Goal: Task Accomplishment & Management: Complete application form

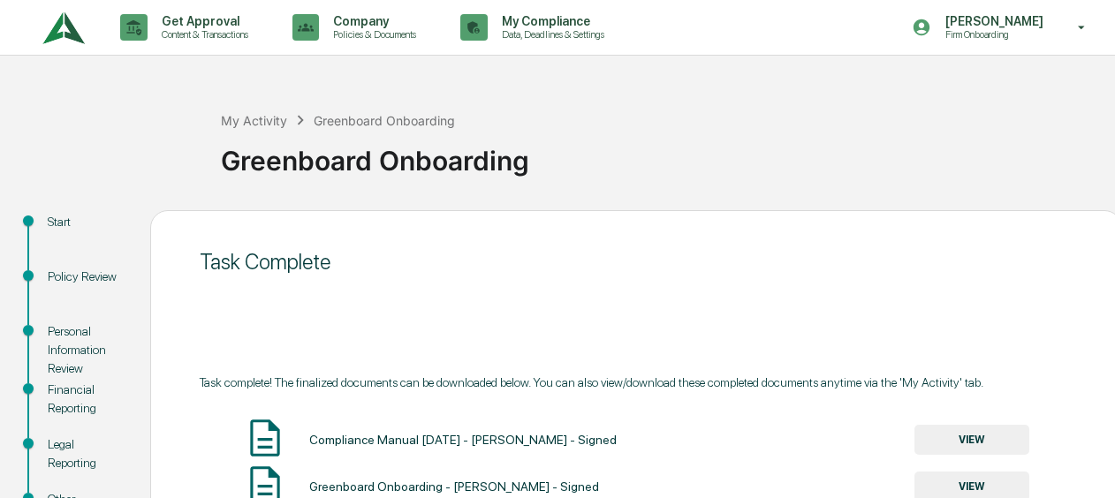
click at [49, 31] on img at bounding box center [63, 28] width 42 height 49
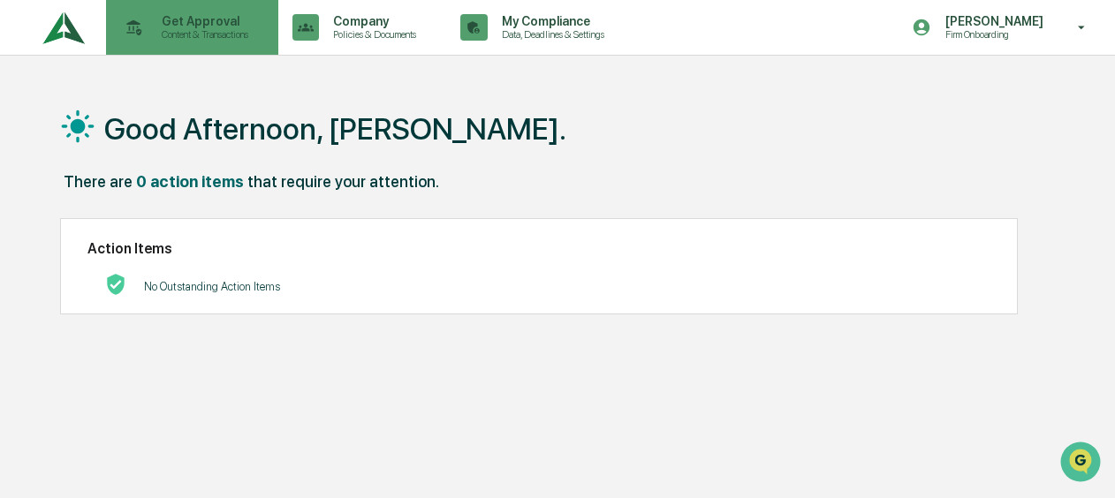
click at [119, 9] on div "Get Approval Content & Transactions" at bounding box center [190, 27] width 155 height 55
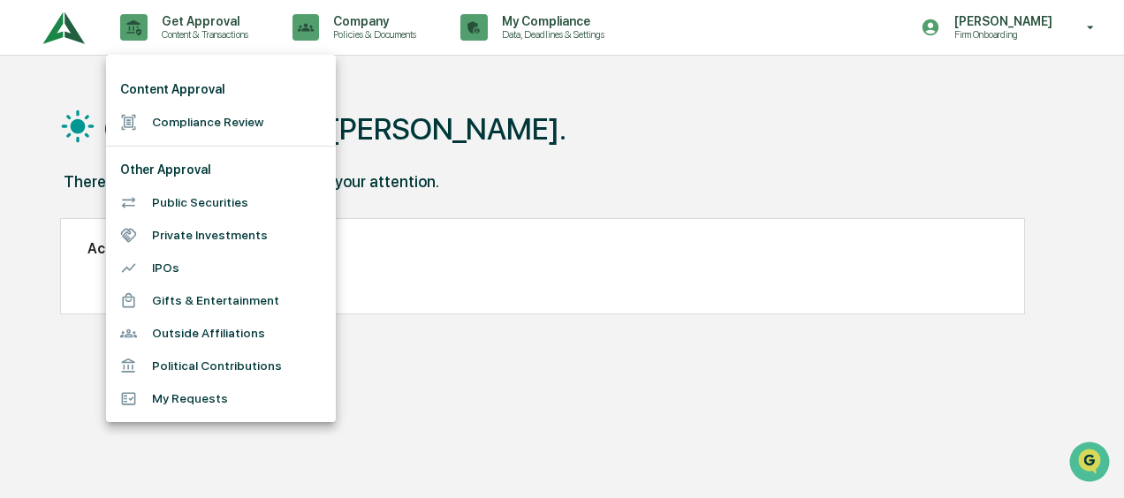
click at [191, 85] on li "Content Approval" at bounding box center [221, 89] width 230 height 33
click at [189, 125] on li "Compliance Review" at bounding box center [221, 122] width 230 height 33
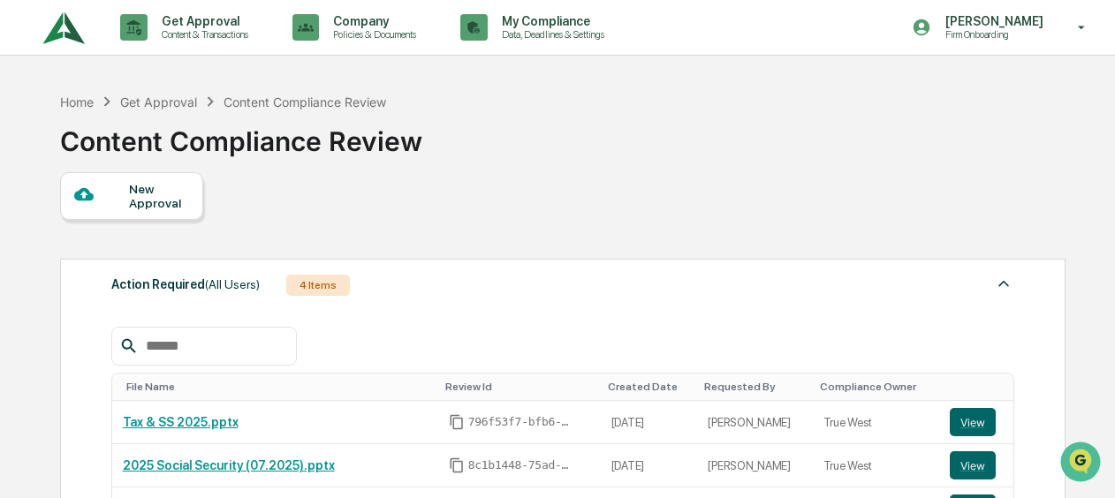
click at [175, 194] on div "New Approval" at bounding box center [158, 196] width 59 height 28
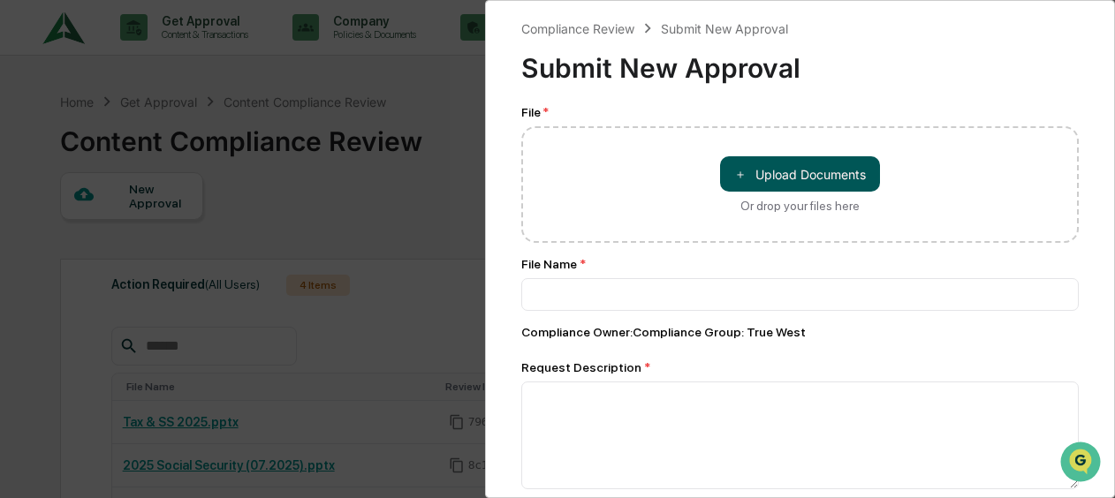
click at [778, 177] on button "＋ Upload Documents" at bounding box center [800, 173] width 160 height 35
type input "**********"
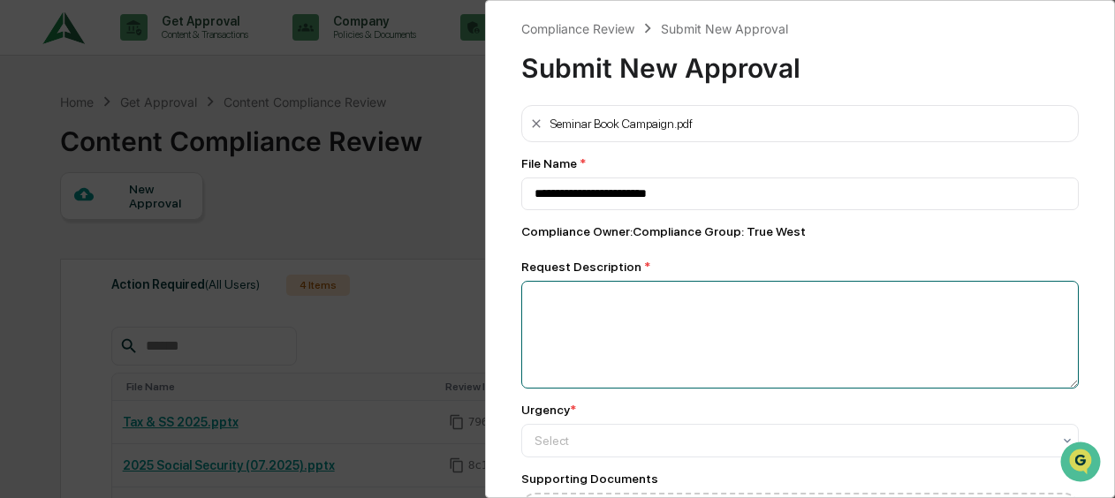
click at [759, 349] on textarea at bounding box center [799, 335] width 557 height 108
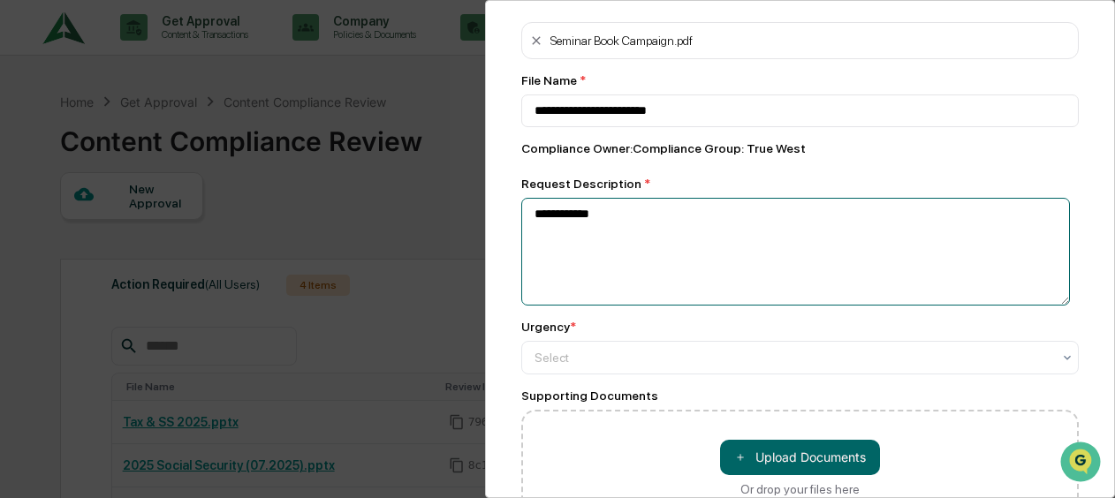
scroll to position [200, 0]
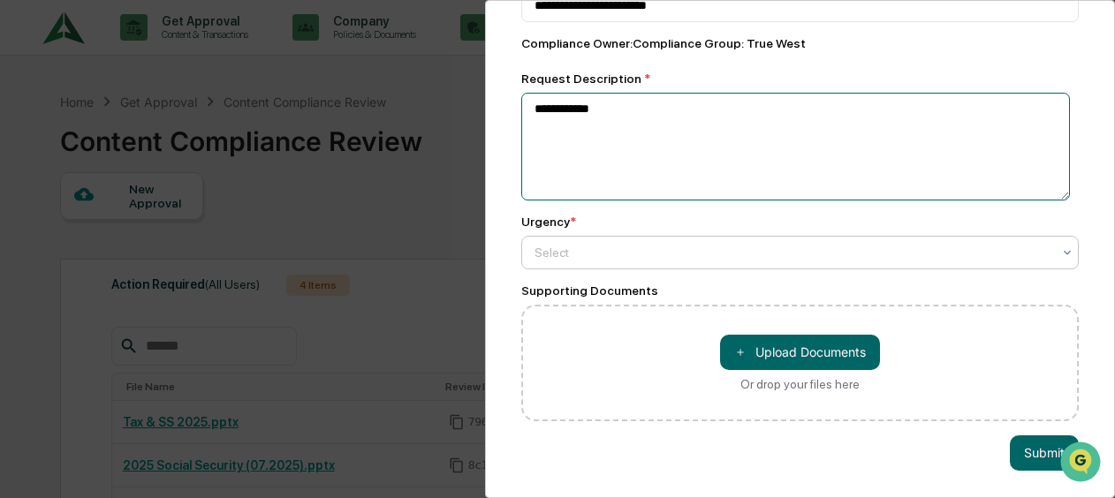
type textarea "**********"
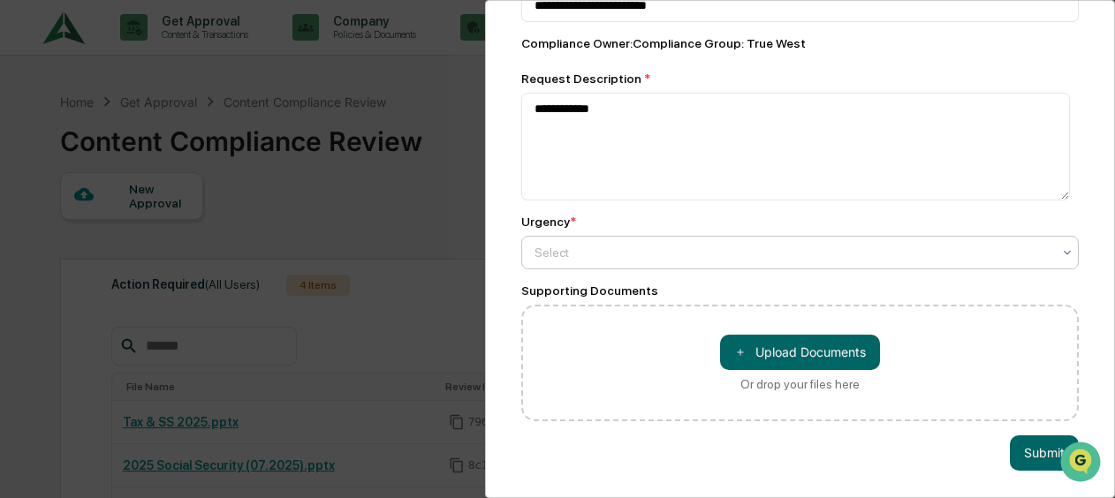
click at [691, 255] on div "Select" at bounding box center [793, 252] width 535 height 25
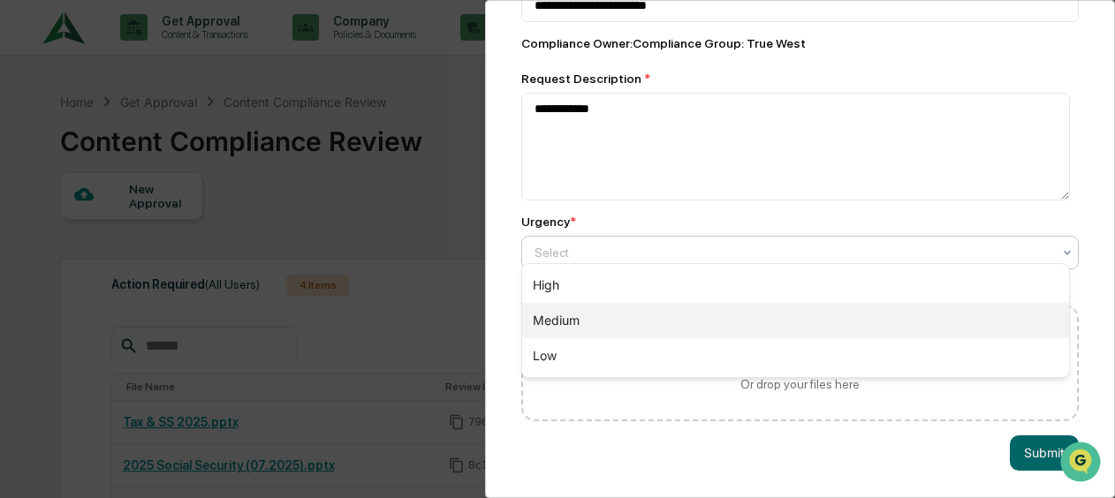
click at [687, 312] on div "Medium" at bounding box center [795, 320] width 547 height 35
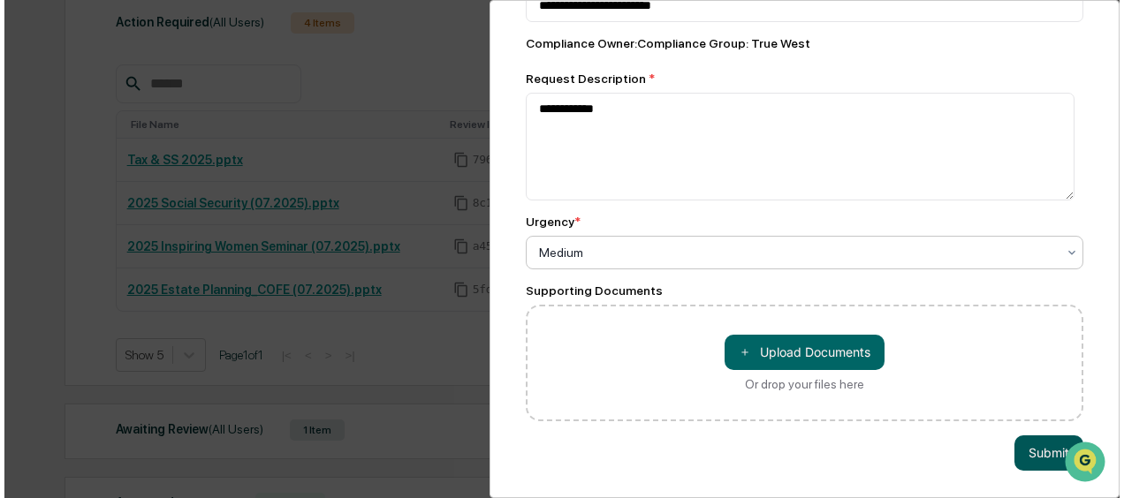
scroll to position [265, 0]
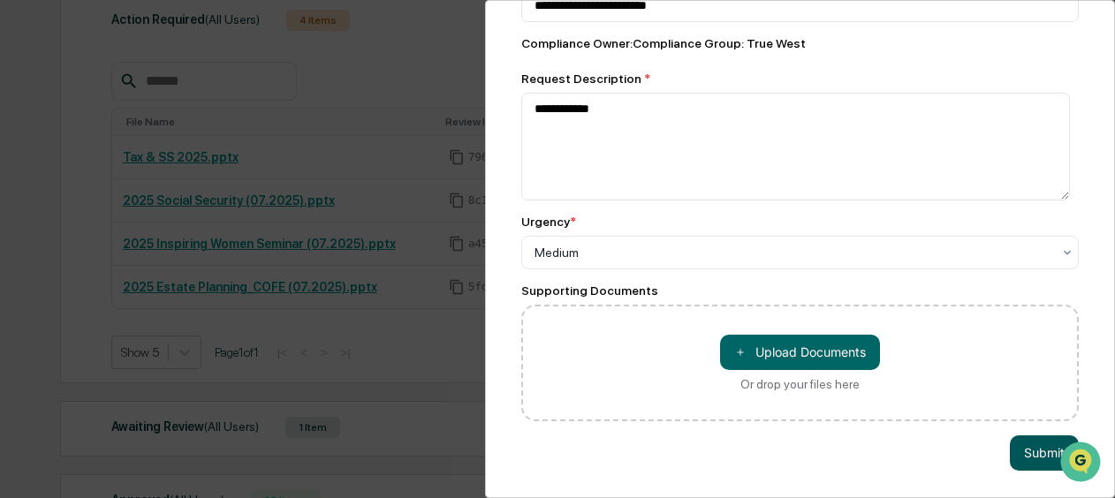
click at [1023, 445] on button "Submit" at bounding box center [1044, 453] width 69 height 35
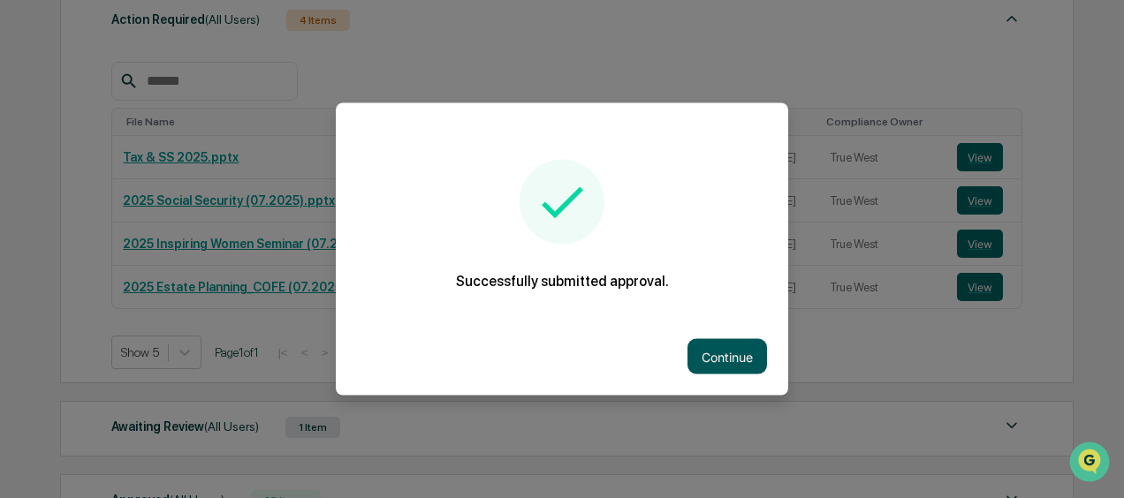
click at [703, 360] on button "Continue" at bounding box center [727, 356] width 80 height 35
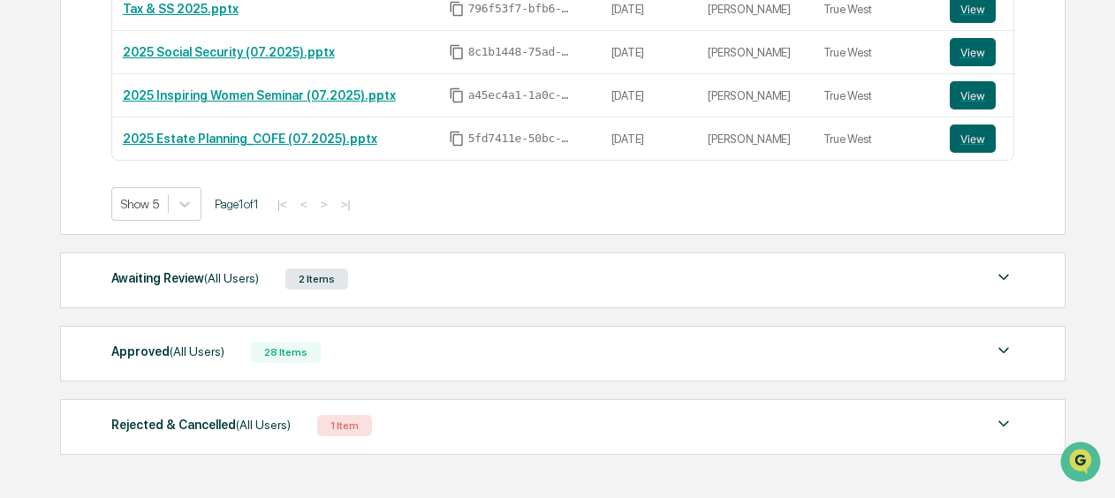
scroll to position [442, 0]
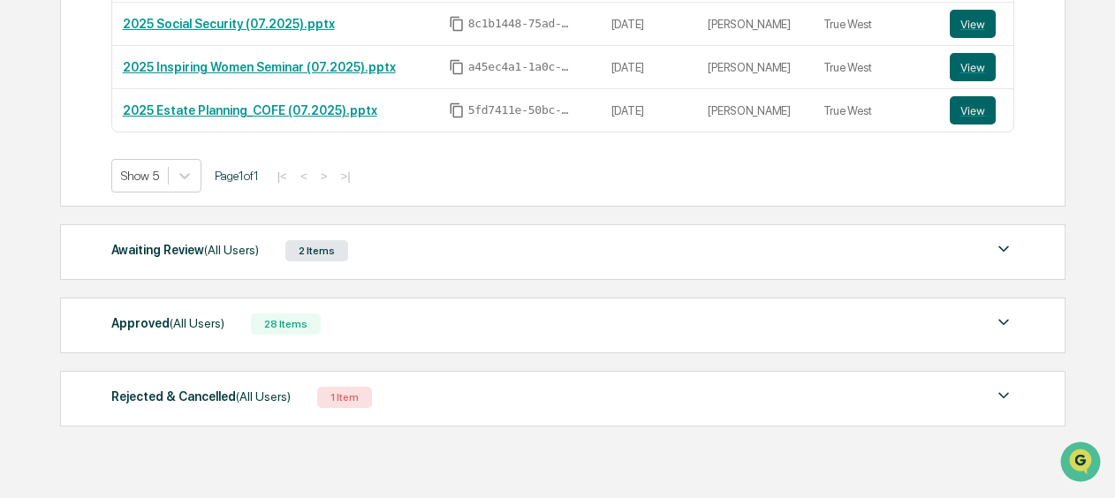
click at [571, 267] on div "Awaiting Review (All Users) 2 Items File Name Review Id Created Date Requested …" at bounding box center [562, 252] width 1005 height 56
click at [1002, 240] on img at bounding box center [1003, 249] width 21 height 21
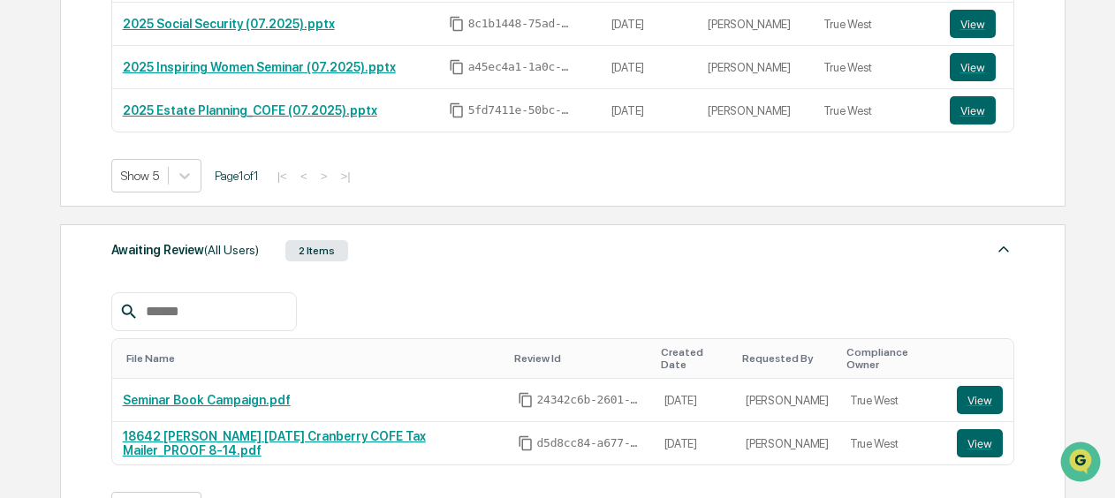
click at [1002, 240] on img at bounding box center [1003, 249] width 21 height 21
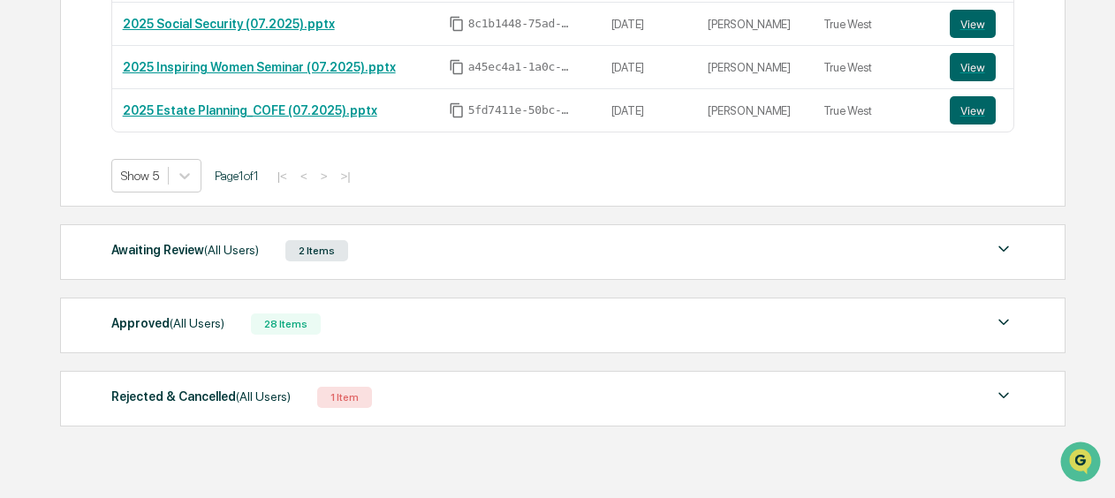
scroll to position [0, 0]
